Goal: Register for event/course

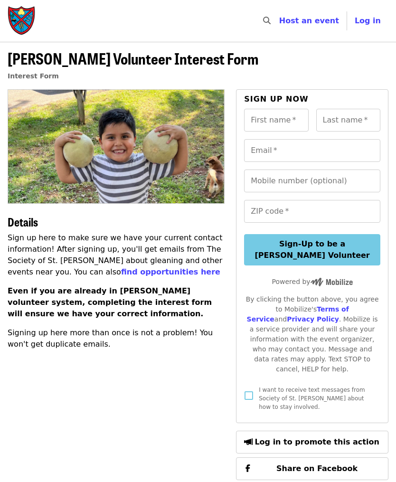
click at [126, 271] on link "find opportunities here" at bounding box center [170, 271] width 99 height 9
click at [25, 18] on img "Main navigation" at bounding box center [22, 21] width 28 height 30
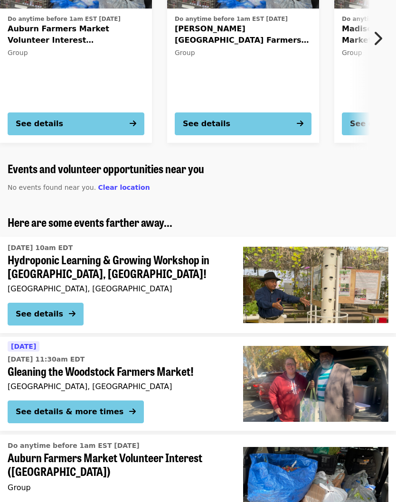
scroll to position [751, 0]
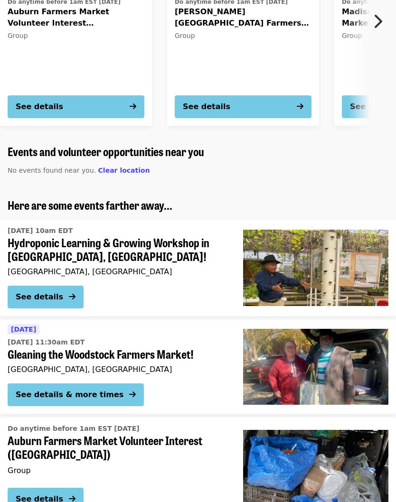
click at [91, 395] on div "See details & more times" at bounding box center [70, 395] width 108 height 11
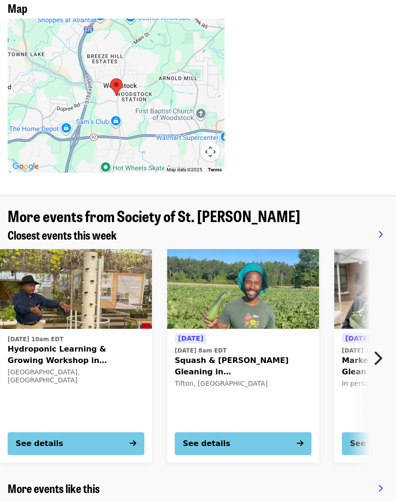
scroll to position [847, 0]
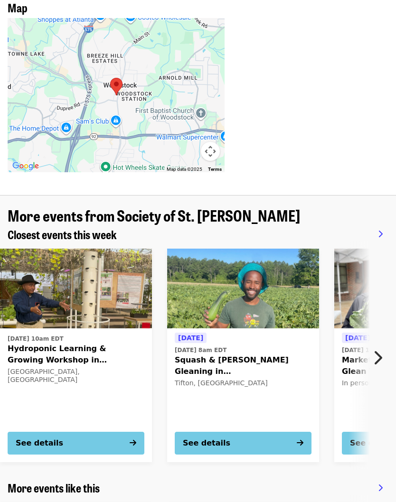
click at [246, 432] on button "See details" at bounding box center [243, 443] width 137 height 23
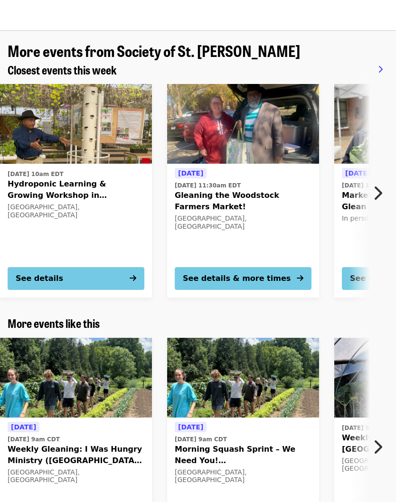
scroll to position [699, 0]
click at [84, 421] on div "Tomorrow Sat, Oct 4 @ 9am CDT Weekly Gleaning: I Was Hungry Ministry (Antioch, …" at bounding box center [76, 467] width 137 height 92
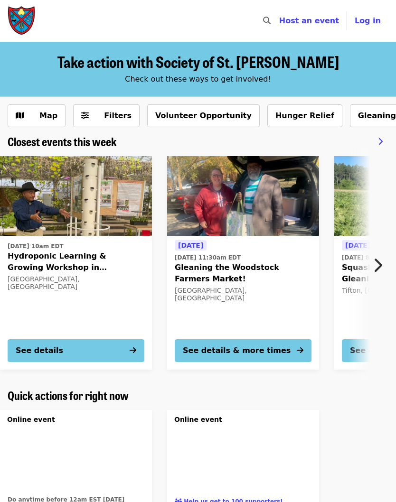
click at [382, 263] on button "Next item" at bounding box center [379, 265] width 31 height 27
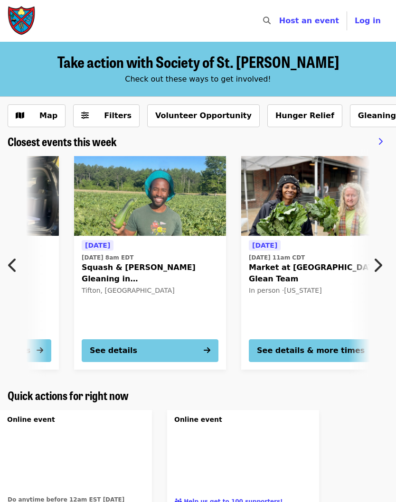
scroll to position [0, 261]
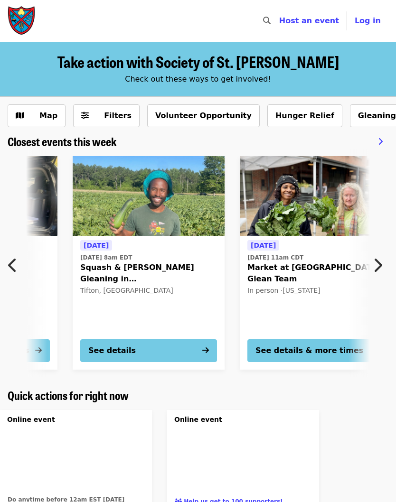
click at [381, 265] on icon "chevron-right icon" at bounding box center [376, 265] width 9 height 18
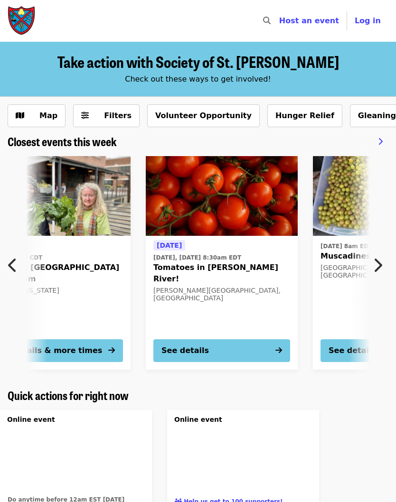
scroll to position [0, 522]
click at [378, 268] on icon "chevron-right icon" at bounding box center [376, 265] width 9 height 18
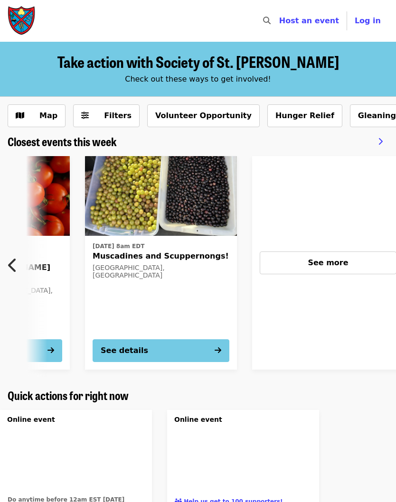
scroll to position [0, 784]
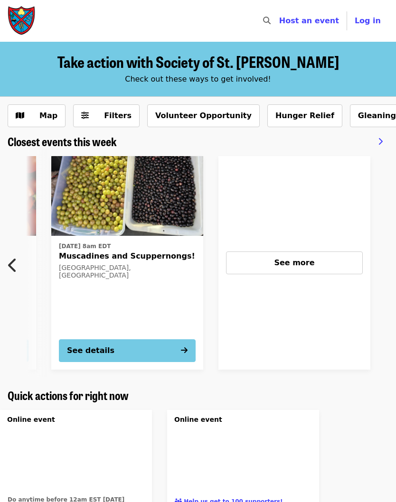
click at [183, 71] on span "Take action with Society of St. [PERSON_NAME]" at bounding box center [197, 61] width 281 height 22
